Goal: Task Accomplishment & Management: Use online tool/utility

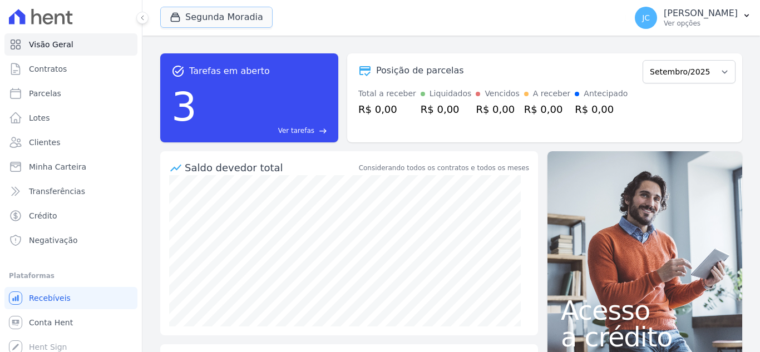
click at [233, 8] on button "Segunda Moradia" at bounding box center [216, 17] width 112 height 21
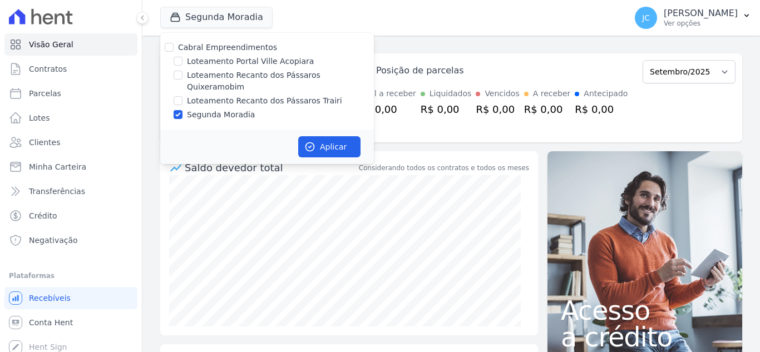
drag, startPoint x: 190, startPoint y: 103, endPoint x: 233, endPoint y: 87, distance: 45.8
click at [191, 109] on label "Segunda Moradia" at bounding box center [221, 115] width 68 height 12
click at [183, 110] on input "Segunda Moradia" at bounding box center [178, 114] width 9 height 9
checkbox input "false"
click at [256, 74] on label "Loteamento Recanto dos Pássaros Quixeramobim" at bounding box center [280, 81] width 187 height 23
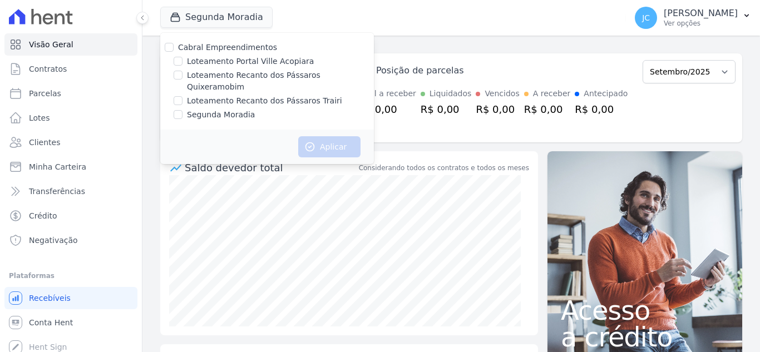
click at [183, 74] on input "Loteamento Recanto dos Pássaros Quixeramobim" at bounding box center [178, 75] width 9 height 9
checkbox input "true"
click at [325, 136] on button "Aplicar" at bounding box center [329, 146] width 62 height 21
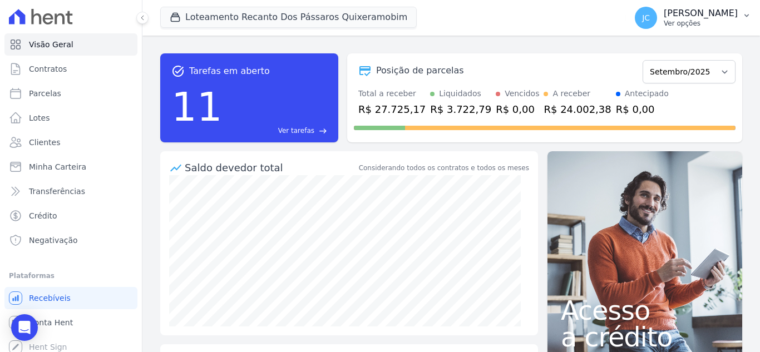
click at [706, 9] on p "[PERSON_NAME]" at bounding box center [701, 13] width 74 height 11
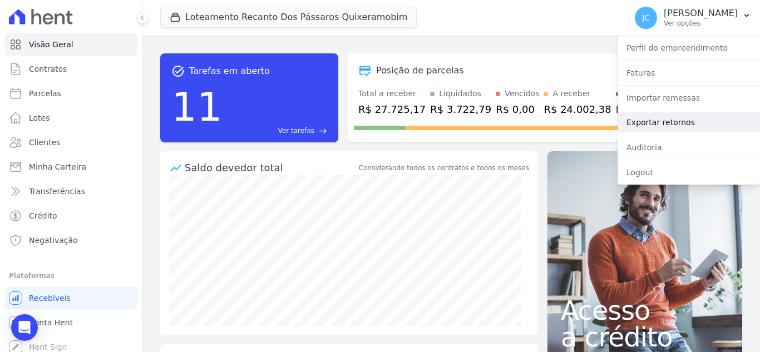
click at [680, 129] on link "Exportar retornos" at bounding box center [689, 122] width 143 height 20
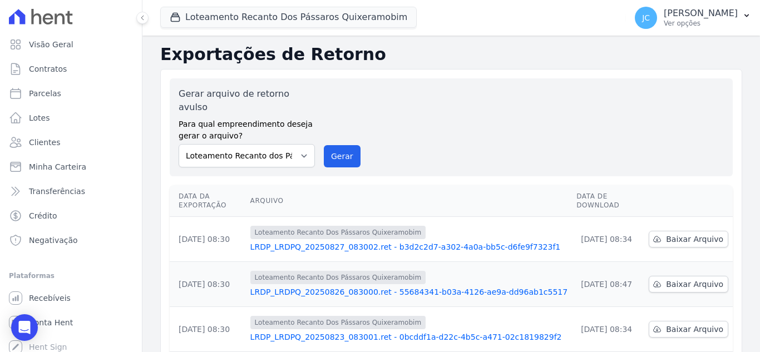
drag, startPoint x: 172, startPoint y: 221, endPoint x: 235, endPoint y: 218, distance: 63.0
click at [235, 218] on td "[DATE] 08:30" at bounding box center [208, 239] width 76 height 45
click at [264, 15] on button "Loteamento Recanto Dos Pássaros Quixeramobim" at bounding box center [288, 17] width 257 height 21
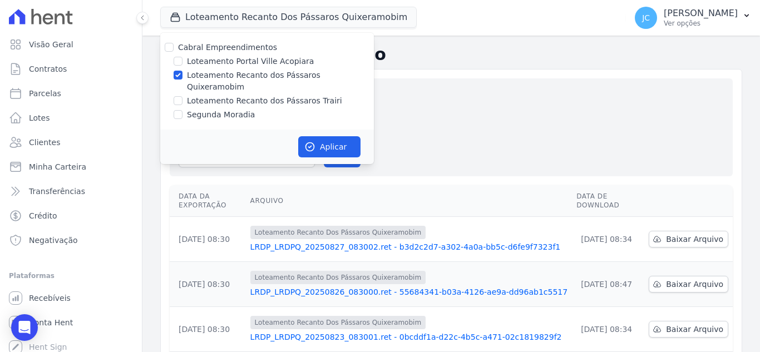
click at [188, 75] on label "Loteamento Recanto dos Pássaros Quixeramobim" at bounding box center [280, 81] width 187 height 23
click at [183, 75] on input "Loteamento Recanto dos Pássaros Quixeramobim" at bounding box center [178, 75] width 9 height 9
checkbox input "false"
click at [204, 95] on label "Loteamento Recanto dos Pássaros Trairi" at bounding box center [264, 101] width 155 height 12
click at [183, 96] on input "Loteamento Recanto dos Pássaros Trairi" at bounding box center [178, 100] width 9 height 9
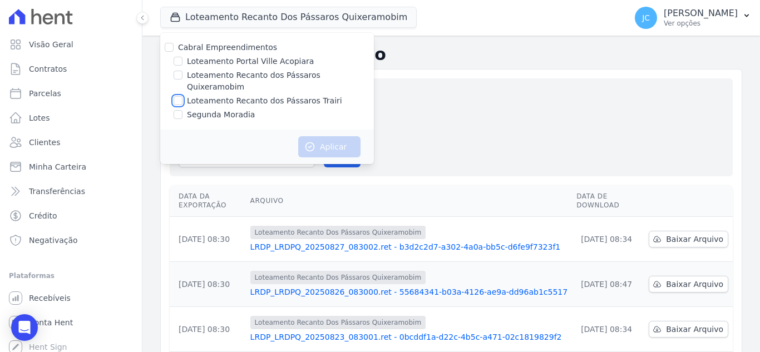
checkbox input "true"
click at [318, 136] on button "Aplicar" at bounding box center [329, 146] width 62 height 21
